Goal: Transaction & Acquisition: Purchase product/service

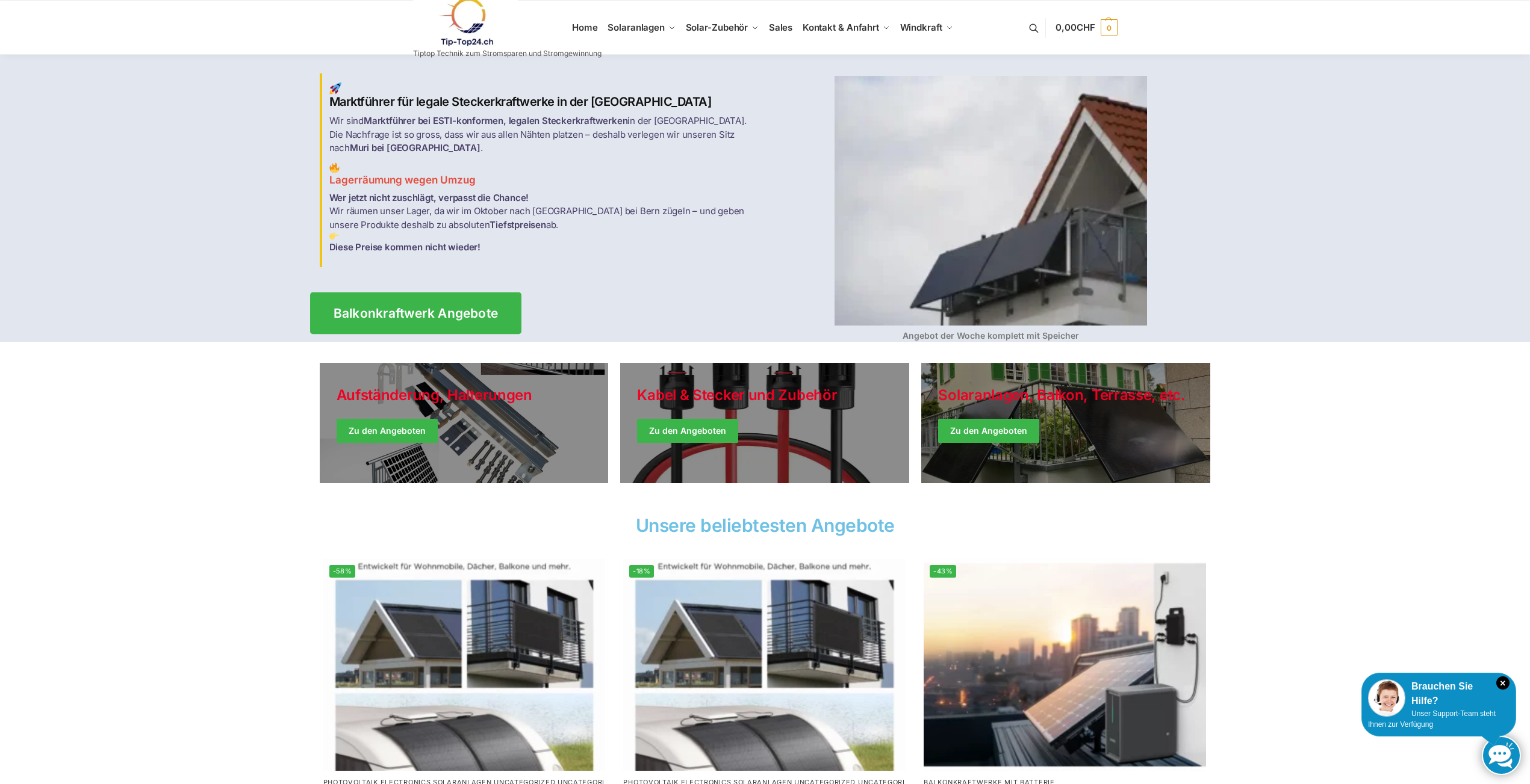
click at [448, 307] on span "Balkonkraftwerk Angebote" at bounding box center [415, 313] width 165 height 13
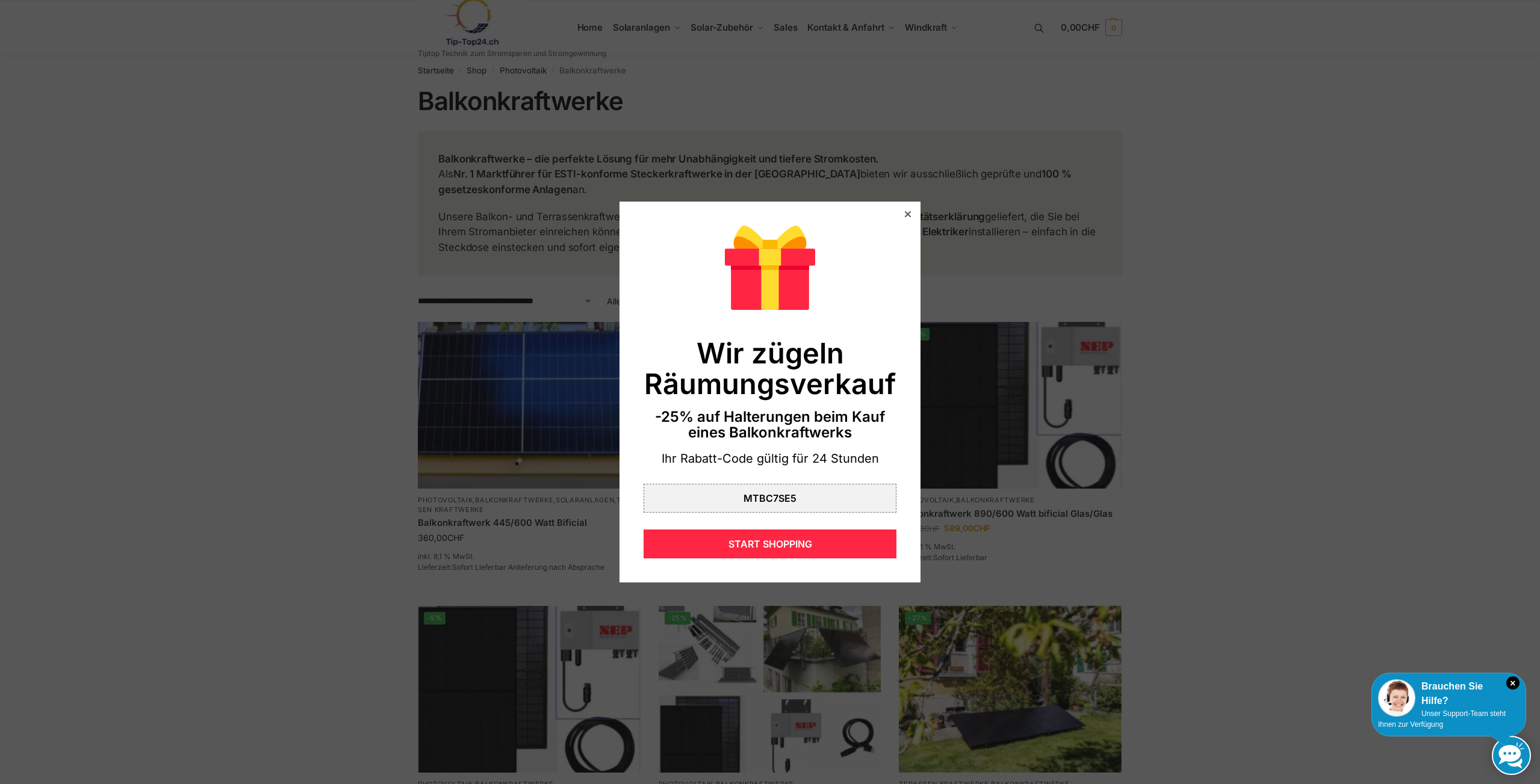
click at [903, 218] on div at bounding box center [908, 213] width 11 height 11
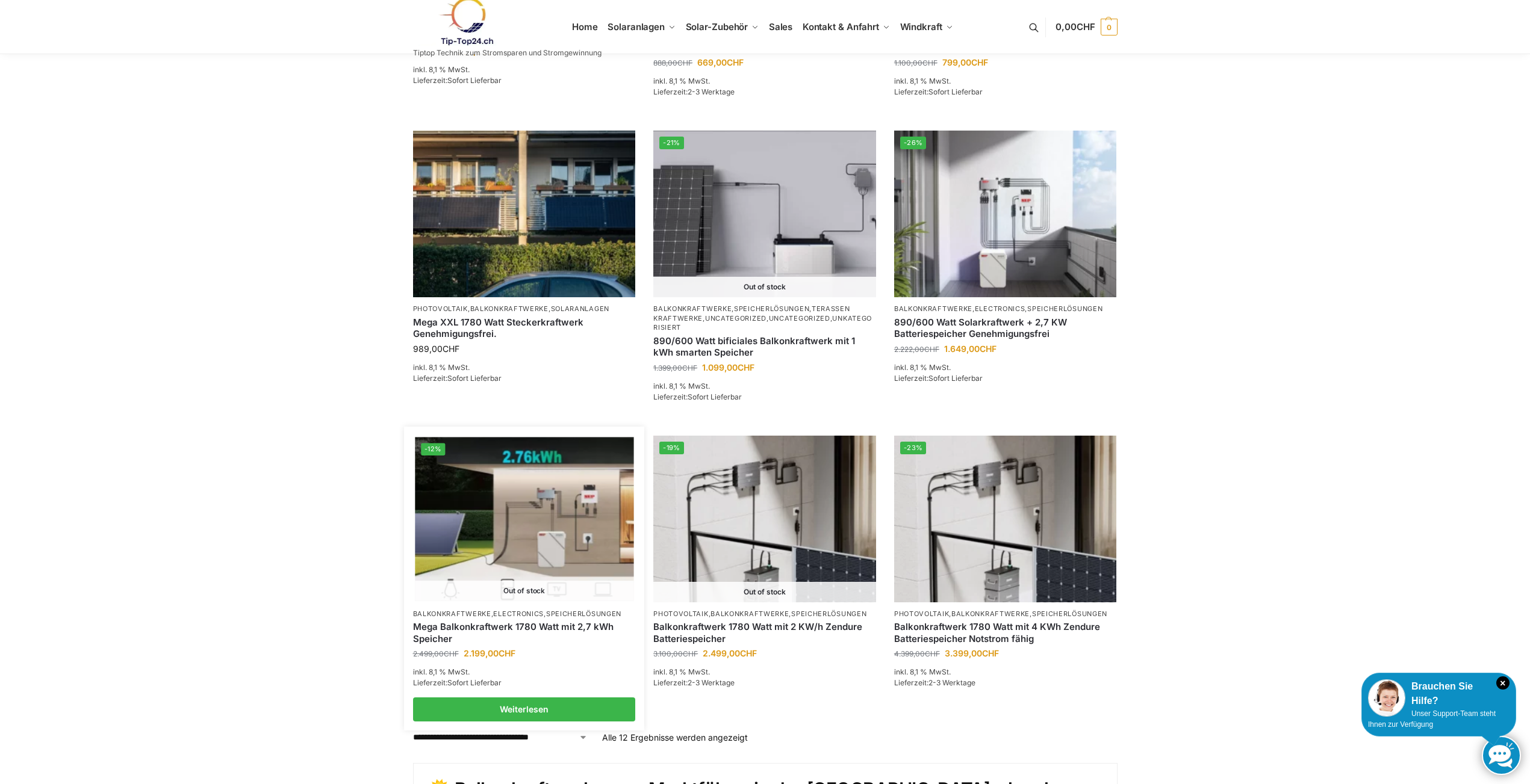
scroll to position [783, 0]
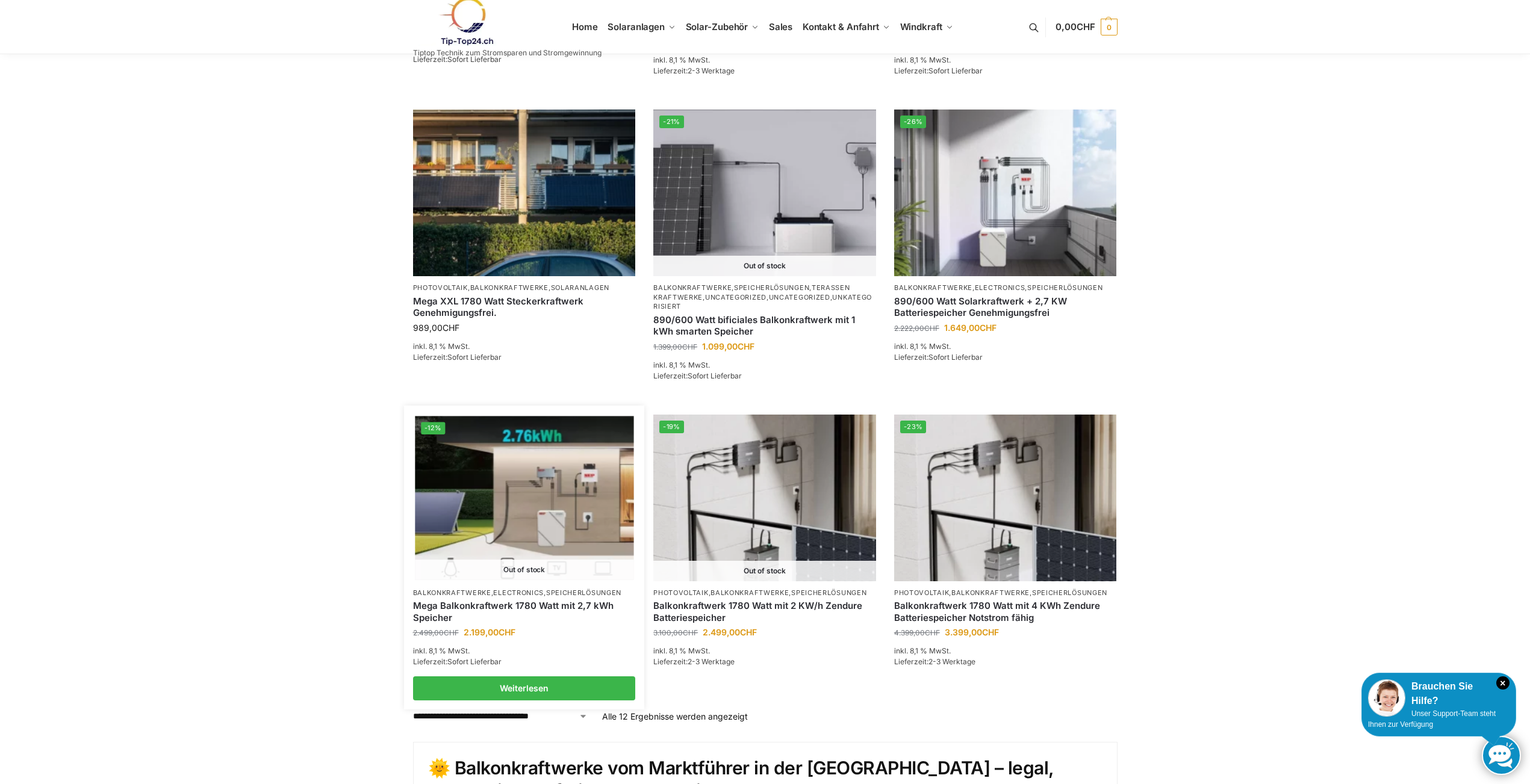
click at [548, 612] on link "Mega Balkonkraftwerk 1780 Watt mit 2,7 kWh Speicher" at bounding box center [525, 612] width 223 height 23
